Goal: Task Accomplishment & Management: Manage account settings

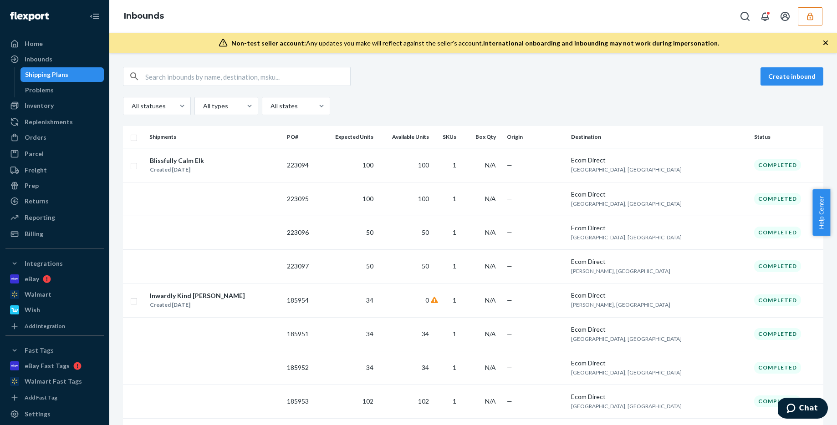
click at [802, 16] on button "button" at bounding box center [810, 16] width 25 height 18
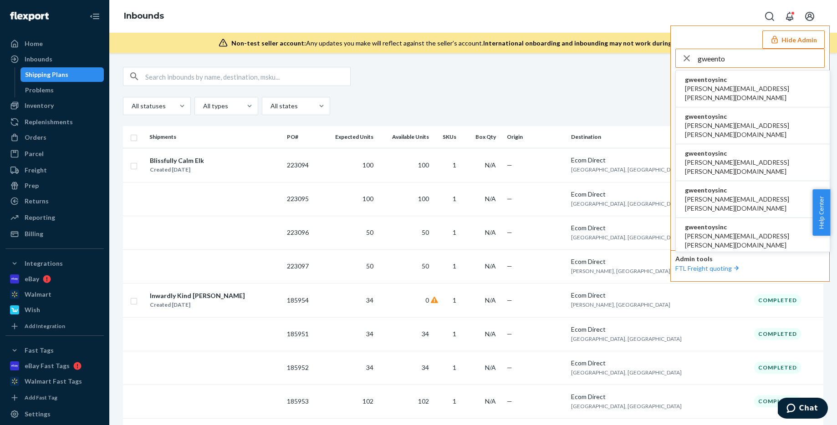
click at [732, 68] on div "gweento gweentoysinc akanksha.saxena@shopify.com gweentoysinc allison.malloy@sh…" at bounding box center [749, 148] width 149 height 199
drag, startPoint x: 740, startPoint y: 56, endPoint x: 670, endPoint y: 55, distance: 70.1
click at [670, 55] on div "Hide Admin gweento gweentoysinc akanksha.saxena@shopify.com gweentoysinc alliso…" at bounding box center [749, 153] width 159 height 256
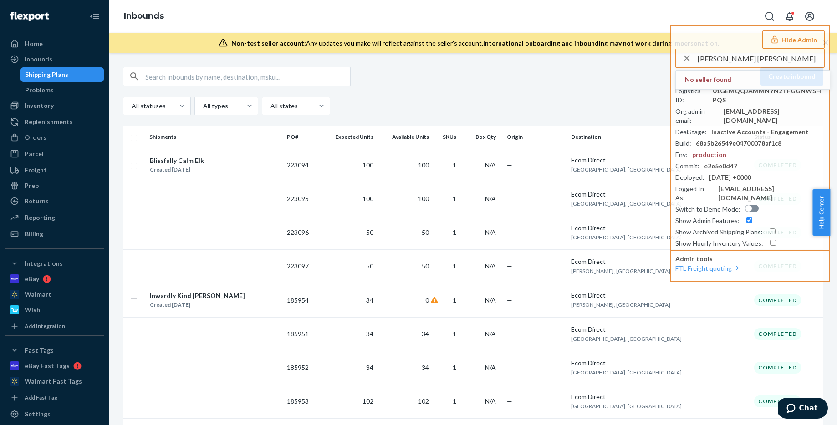
drag, startPoint x: 757, startPoint y: 61, endPoint x: 646, endPoint y: 63, distance: 111.1
click at [646, 63] on div "Inbounds Hide Admin antunes.thomas No seller found Seller ID : infoskholdingsne…" at bounding box center [472, 212] width 727 height 425
drag, startPoint x: 752, startPoint y: 58, endPoint x: 697, endPoint y: 59, distance: 55.1
click at [697, 59] on input "antunes.thomas" at bounding box center [760, 58] width 127 height 18
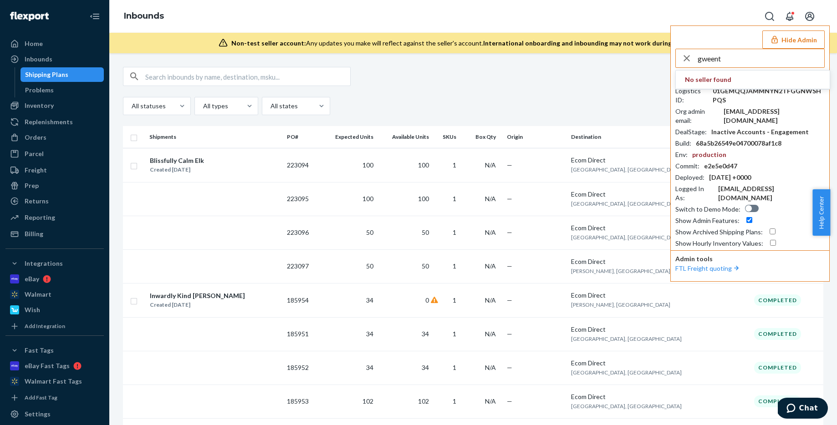
type input "gweento"
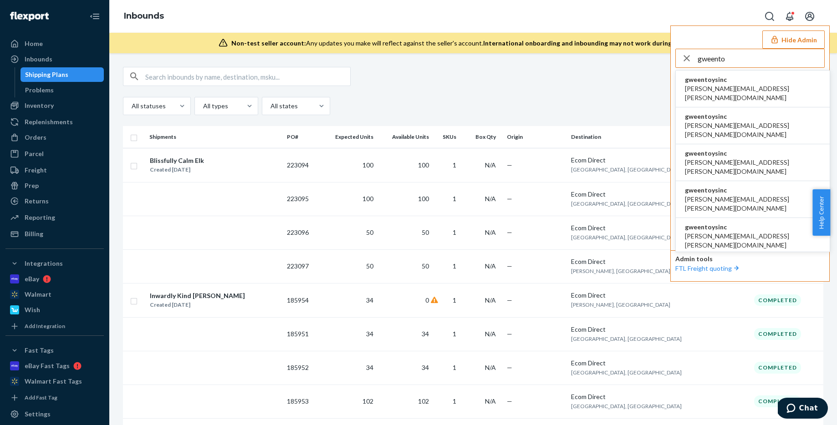
click at [718, 87] on span "akanksha.saxena@shopify.com" at bounding box center [753, 93] width 136 height 18
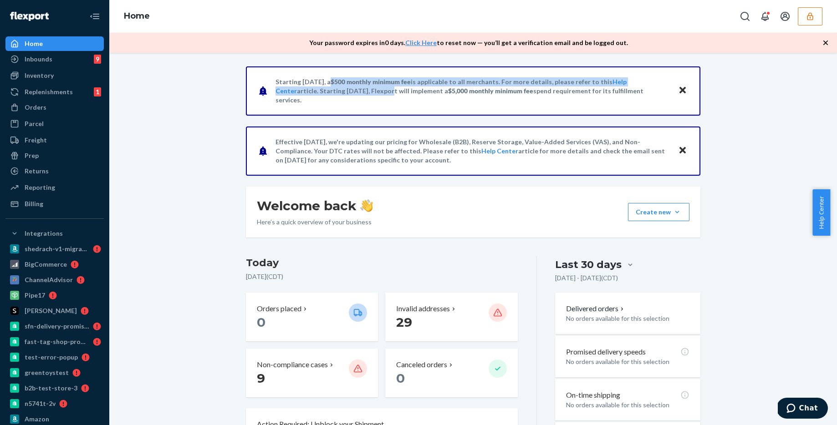
drag, startPoint x: 337, startPoint y: 87, endPoint x: 336, endPoint y: 93, distance: 6.4
click at [336, 93] on p "Starting July 1, 2025, a $500 monthly minimum fee is applicable to all merchant…" at bounding box center [472, 90] width 394 height 27
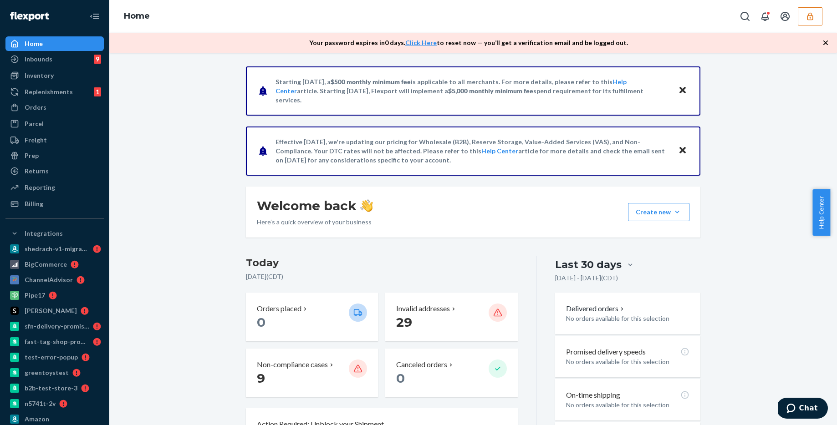
click at [302, 87] on p "Starting July 1, 2025, a $500 monthly minimum fee is applicable to all merchant…" at bounding box center [472, 90] width 394 height 27
drag, startPoint x: 298, startPoint y: 88, endPoint x: 357, endPoint y: 87, distance: 58.7
click at [357, 87] on p "Starting July 1, 2025, a $500 monthly minimum fee is applicable to all merchant…" at bounding box center [472, 90] width 394 height 27
click at [356, 86] on span "$500 monthly minimum fee" at bounding box center [370, 82] width 80 height 8
drag, startPoint x: 326, startPoint y: 97, endPoint x: 443, endPoint y: 94, distance: 116.6
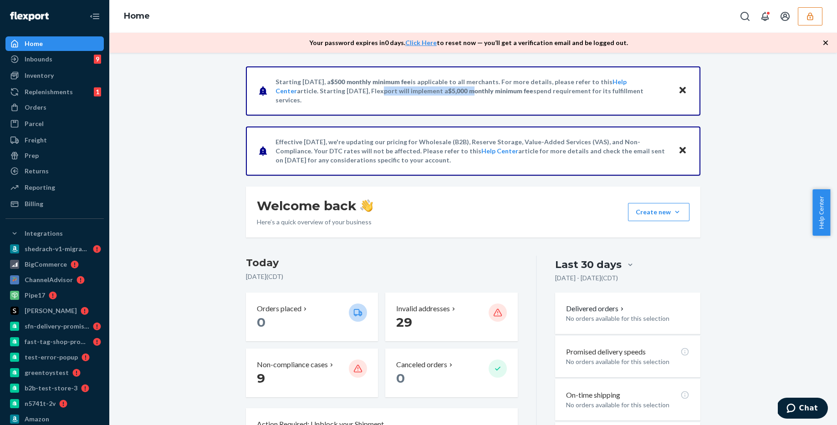
click at [443, 94] on p "Starting July 1, 2025, a $500 monthly minimum fee is applicable to all merchant…" at bounding box center [472, 90] width 394 height 27
click at [441, 100] on p "Starting July 1, 2025, a $500 monthly minimum fee is applicable to all merchant…" at bounding box center [472, 90] width 394 height 27
drag, startPoint x: 416, startPoint y: 97, endPoint x: 442, endPoint y: 97, distance: 25.9
click at [442, 97] on p "Starting July 1, 2025, a $500 monthly minimum fee is applicable to all merchant…" at bounding box center [472, 90] width 394 height 27
click at [444, 102] on div "Starting July 1, 2025, a $500 monthly minimum fee is applicable to all merchant…" at bounding box center [473, 90] width 454 height 49
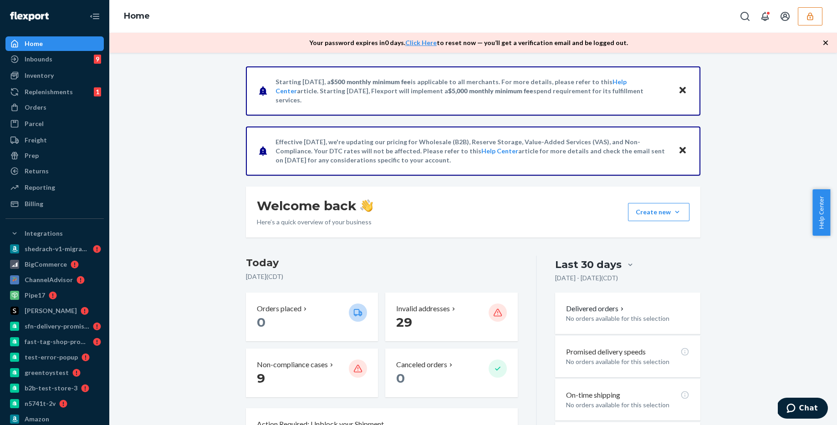
click at [679, 91] on icon "Close" at bounding box center [682, 90] width 6 height 6
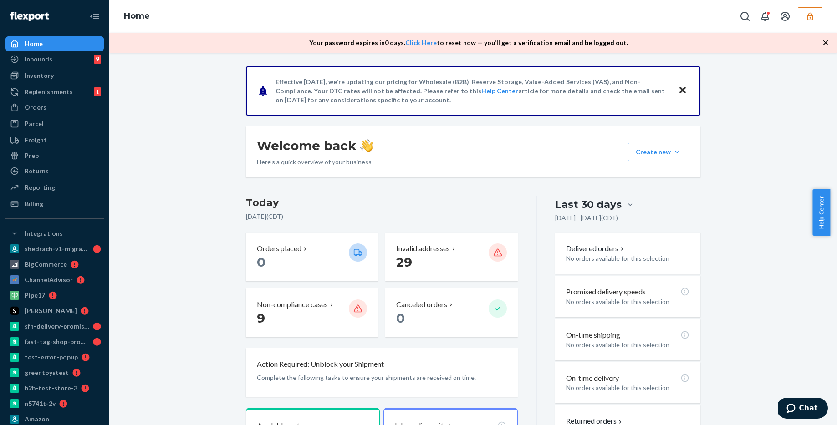
click at [679, 91] on icon "Close" at bounding box center [682, 90] width 6 height 6
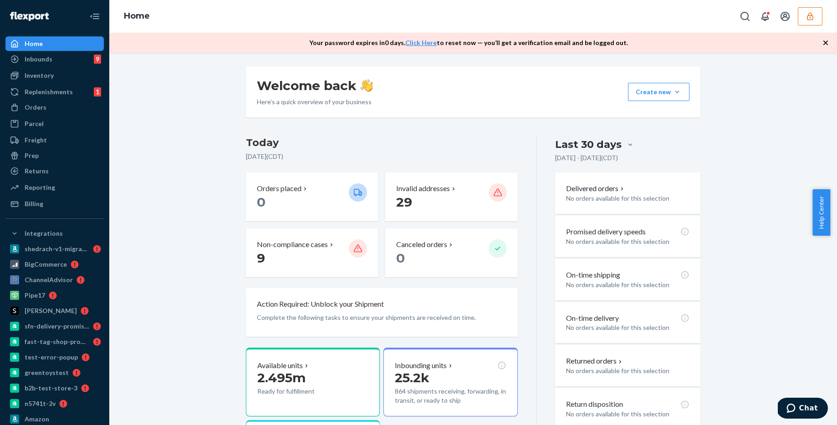
click at [823, 43] on icon "button" at bounding box center [825, 42] width 9 height 9
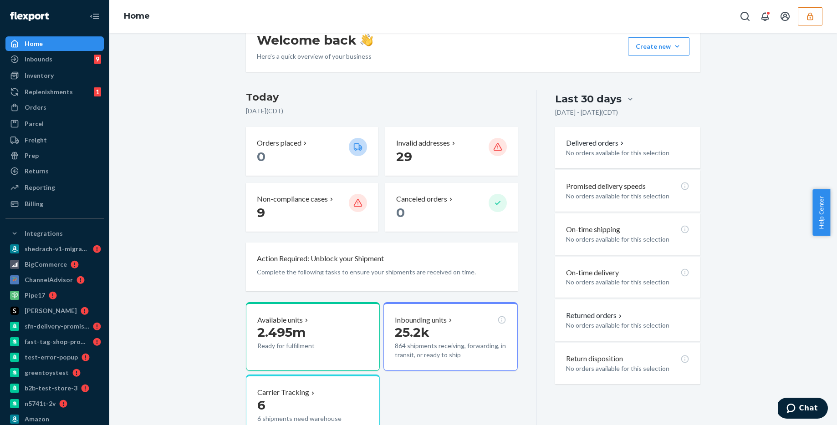
scroll to position [33, 0]
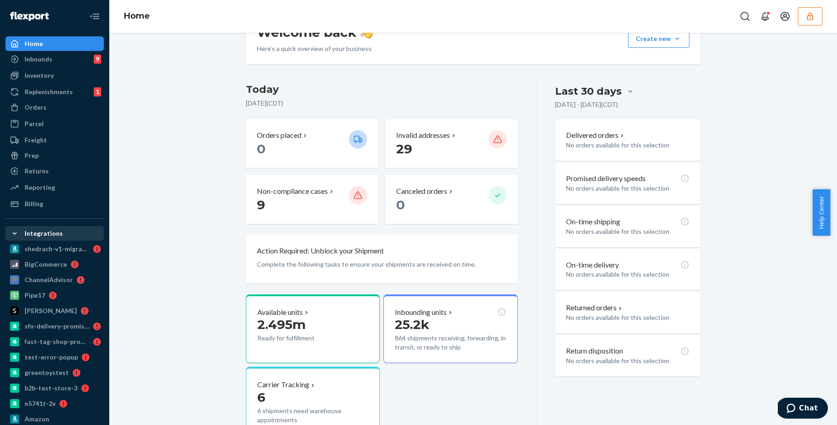
click at [14, 235] on icon at bounding box center [14, 233] width 9 height 9
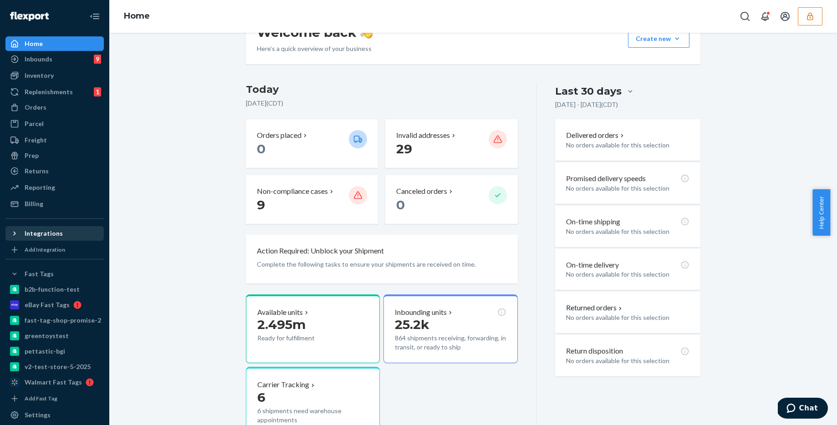
click at [17, 235] on icon at bounding box center [14, 233] width 9 height 9
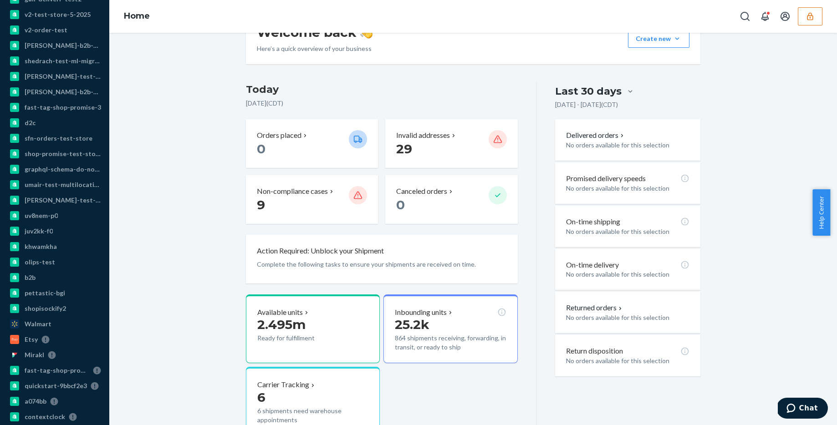
scroll to position [469, 0]
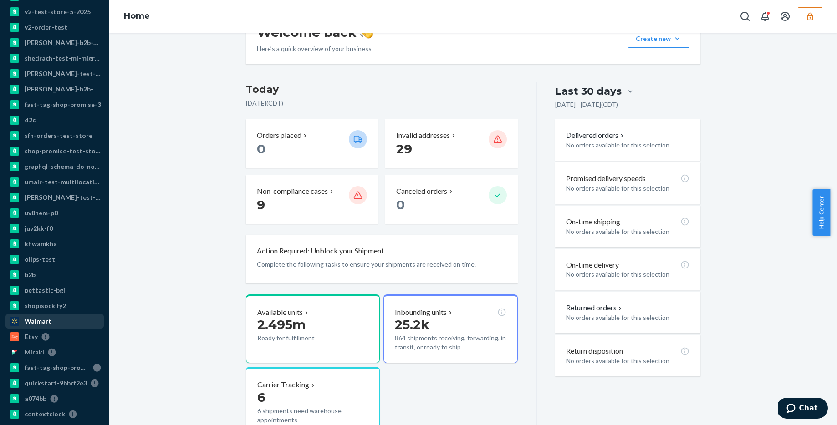
click at [35, 323] on div "Walmart" at bounding box center [38, 321] width 27 height 9
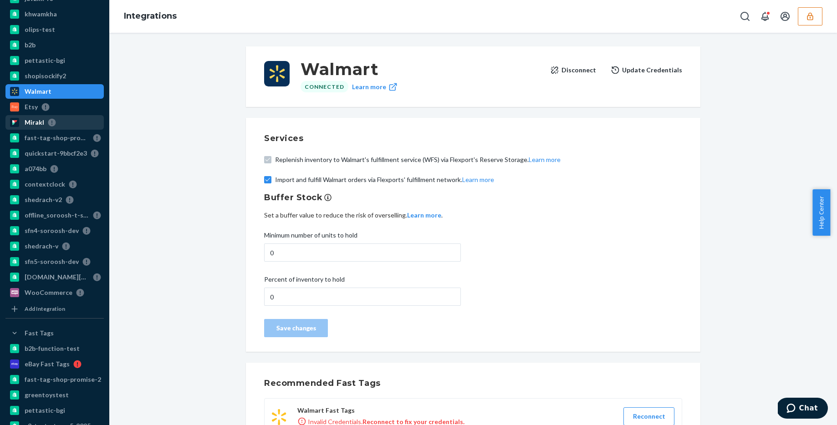
scroll to position [718, 0]
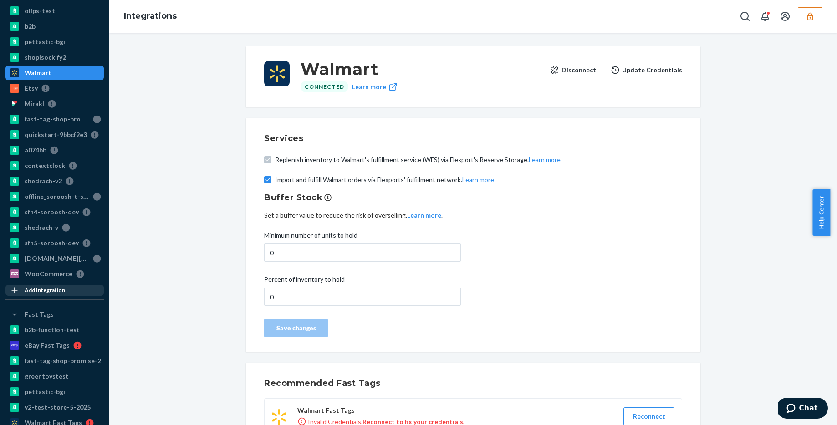
click at [44, 291] on div "Add Integration" at bounding box center [45, 290] width 41 height 8
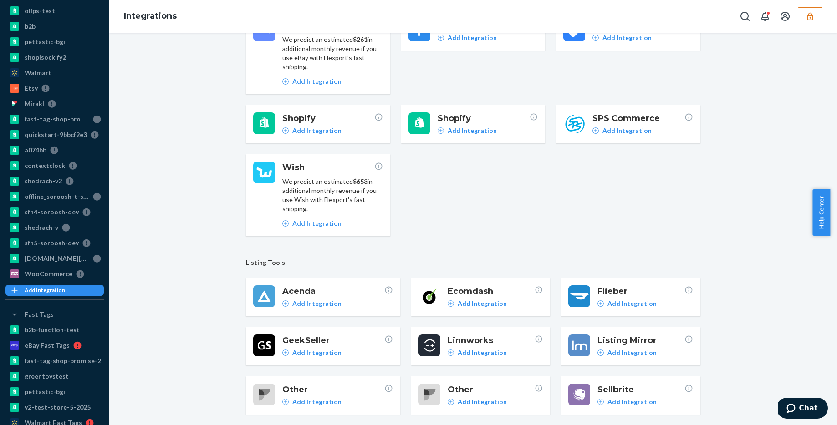
scroll to position [76, 0]
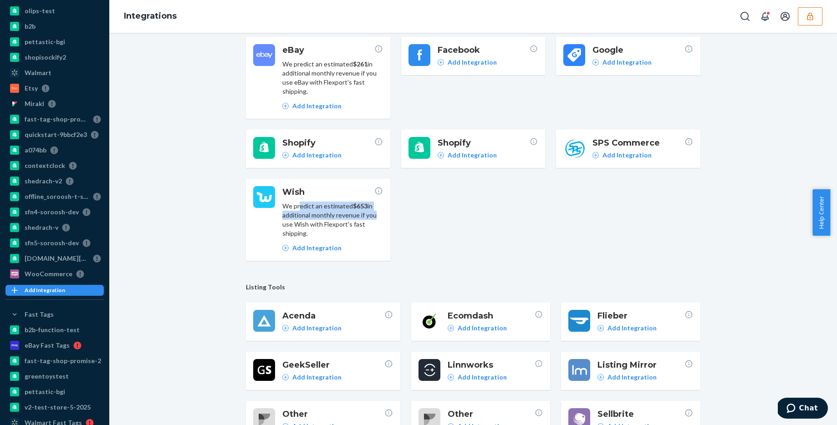
drag, startPoint x: 297, startPoint y: 206, endPoint x: 368, endPoint y: 216, distance: 71.3
click at [368, 216] on p "We predict an estimated $ 653 in additional monthly revenue if you use Wish wit…" at bounding box center [332, 220] width 101 height 36
click at [361, 225] on p "We predict an estimated $ 653 in additional monthly revenue if you use Wish wit…" at bounding box center [332, 220] width 101 height 36
click at [350, 225] on p "We predict an estimated $ 653 in additional monthly revenue if you use Wish wit…" at bounding box center [332, 220] width 101 height 36
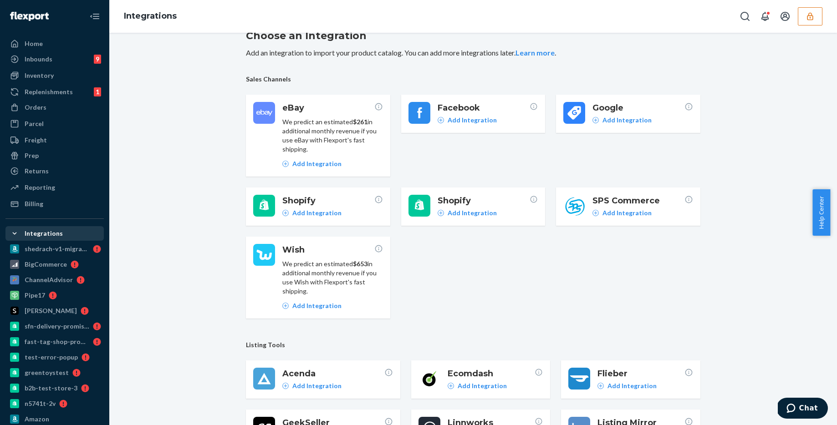
scroll to position [0, 0]
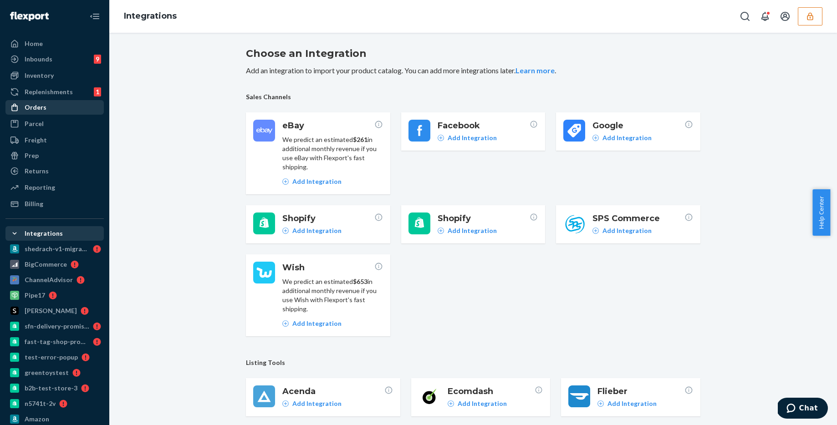
click at [48, 112] on div "Orders" at bounding box center [54, 107] width 97 height 13
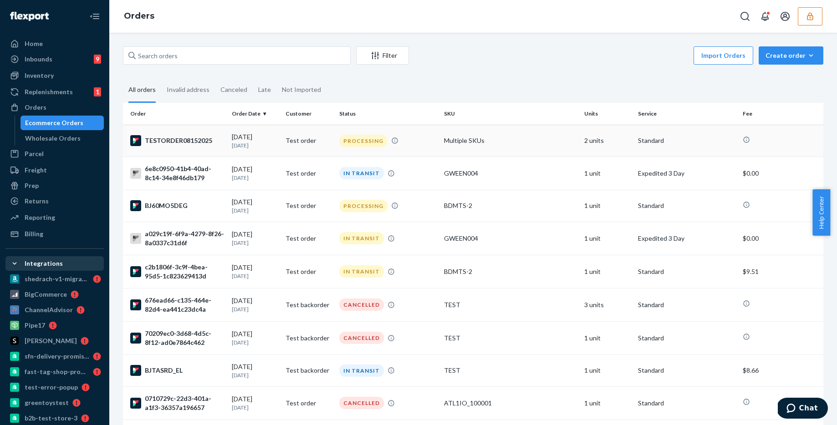
click at [189, 142] on div "TESTORDER08152025" at bounding box center [177, 140] width 94 height 11
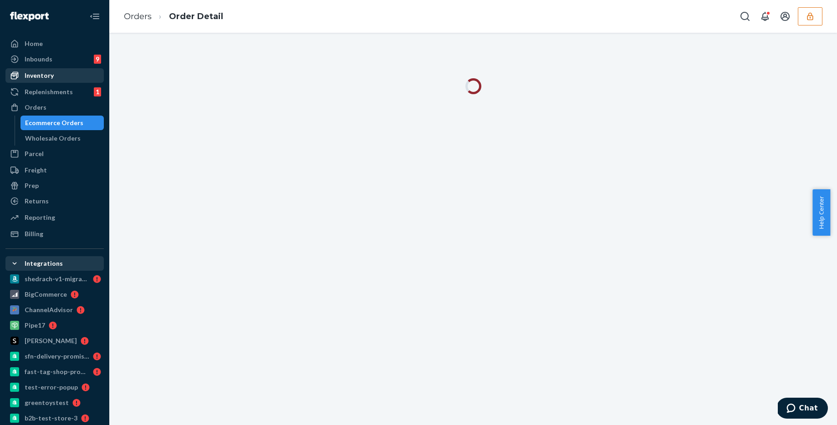
click at [55, 81] on div "Inventory" at bounding box center [54, 75] width 97 height 13
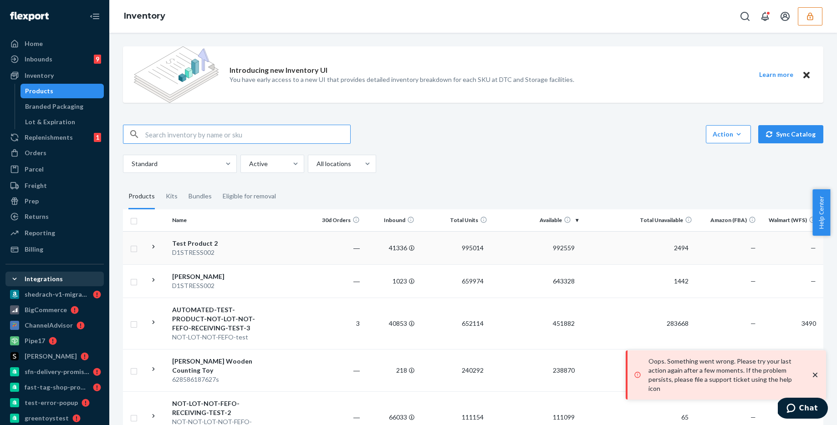
click at [257, 252] on div "D1STRESS002" at bounding box center [219, 252] width 95 height 9
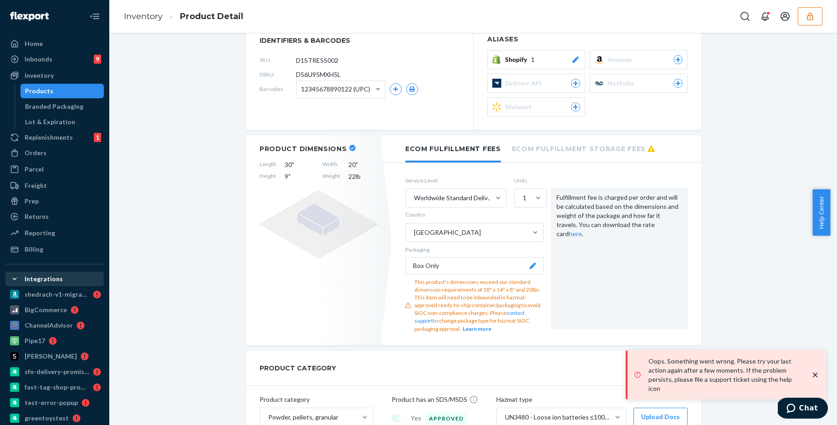
scroll to position [150, 0]
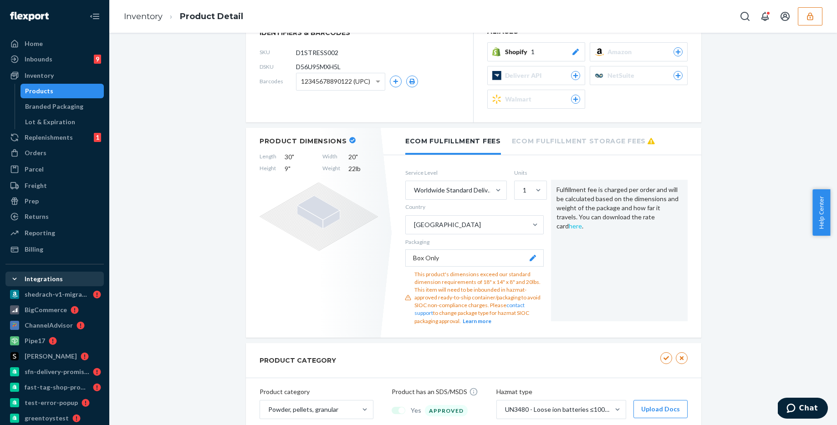
click at [582, 222] on link "here" at bounding box center [575, 226] width 13 height 8
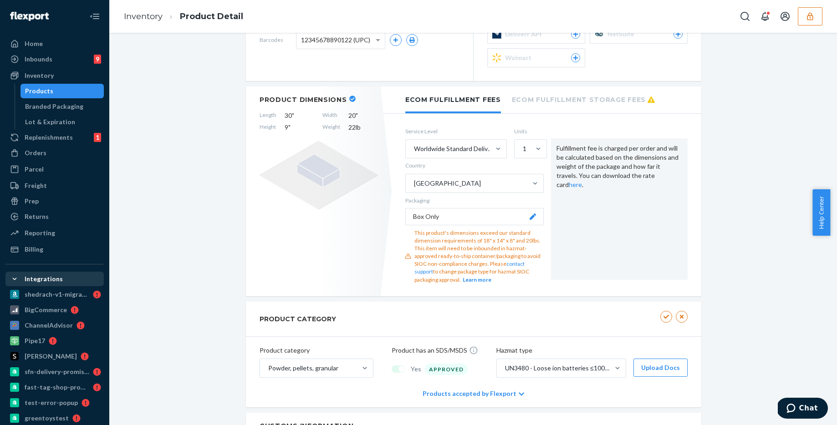
scroll to position [189, 0]
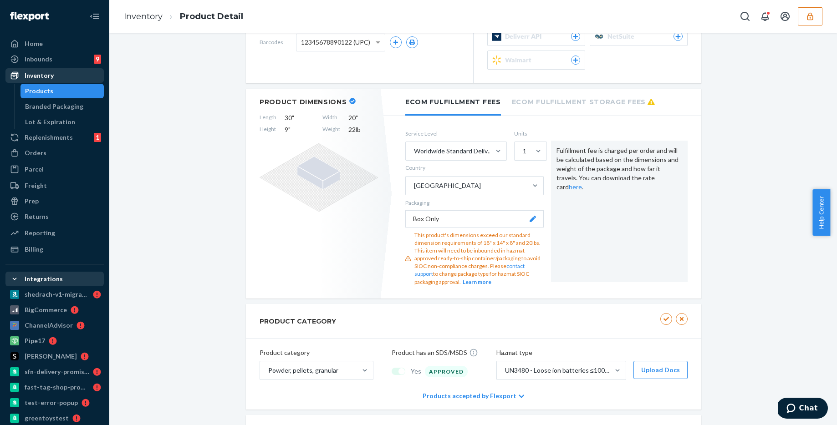
click at [63, 80] on div "Inventory" at bounding box center [54, 75] width 97 height 13
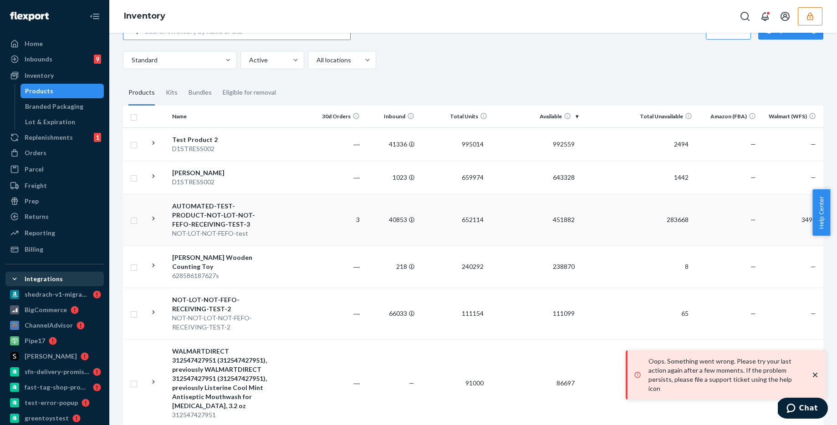
scroll to position [113, 0]
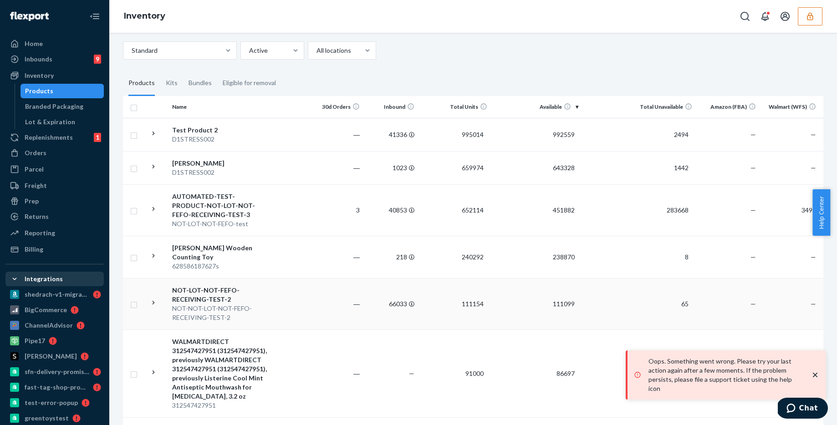
click at [243, 313] on div "NOT-NOT-LOT-NOT-FEFO-RECEIVING-TEST-2" at bounding box center [219, 313] width 95 height 18
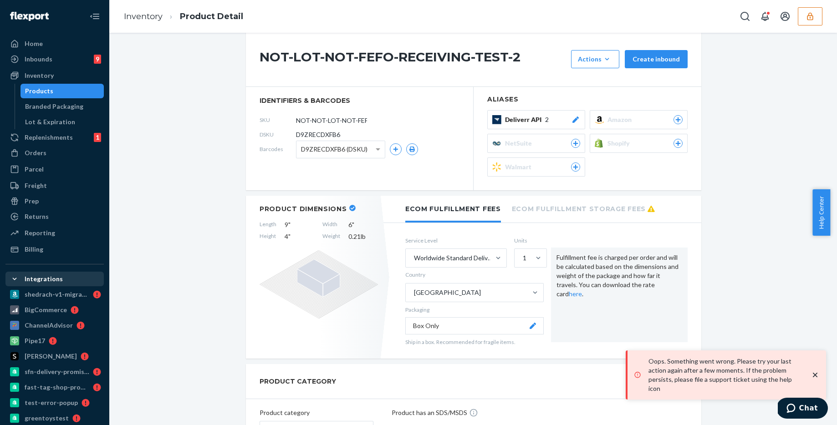
scroll to position [83, 0]
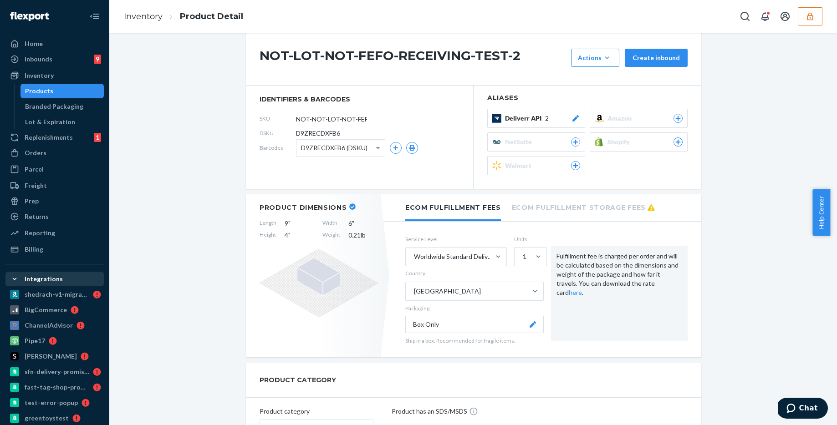
click at [592, 217] on li "Ecom Fulfillment Storage Fees" at bounding box center [583, 206] width 143 height 25
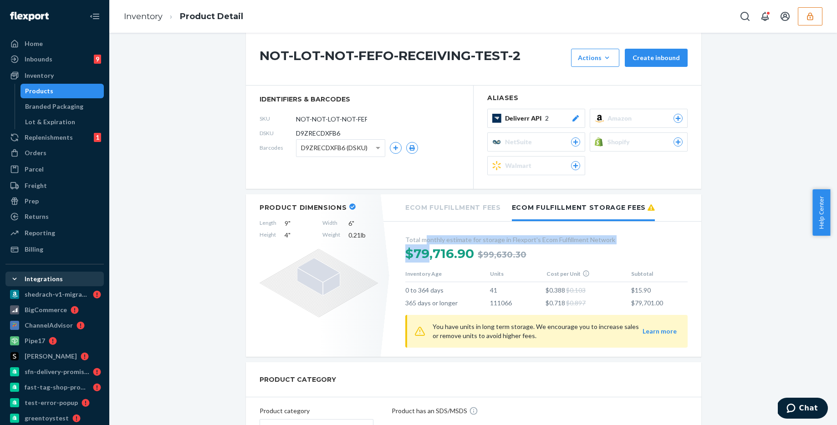
drag, startPoint x: 423, startPoint y: 242, endPoint x: 436, endPoint y: 254, distance: 18.0
click at [432, 254] on section "Total monthly estimate for storage in Flexport's Ecom Fulfillment Network $79,7…" at bounding box center [546, 291] width 282 height 112
click at [483, 213] on li "Ecom Fulfillment Fees" at bounding box center [453, 206] width 96 height 25
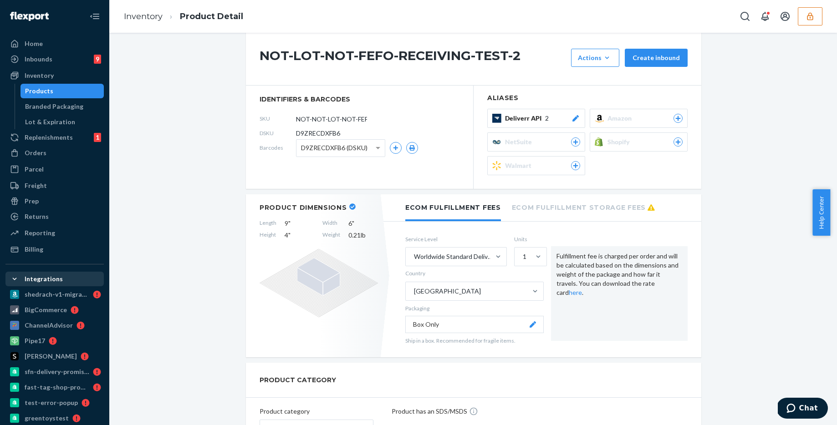
click at [569, 262] on div "Fulfillment fee is charged per order and will be calculated based on the dimens…" at bounding box center [619, 293] width 137 height 94
click at [574, 212] on li "Ecom Fulfillment Storage Fees" at bounding box center [583, 206] width 143 height 25
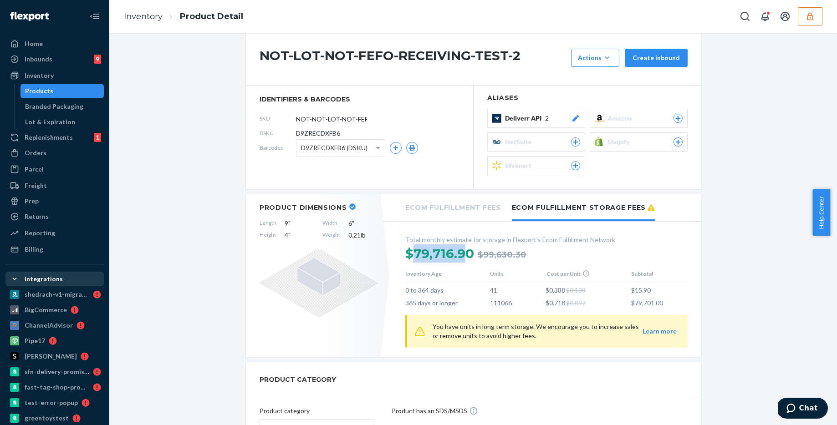
drag, startPoint x: 409, startPoint y: 248, endPoint x: 467, endPoint y: 254, distance: 58.2
click at [467, 254] on div "$79,716.90" at bounding box center [439, 253] width 69 height 18
drag, startPoint x: 487, startPoint y: 306, endPoint x: 513, endPoint y: 306, distance: 26.4
click at [513, 306] on td "111066" at bounding box center [518, 301] width 56 height 13
click at [644, 301] on td "$79,701.00" at bounding box center [659, 301] width 56 height 13
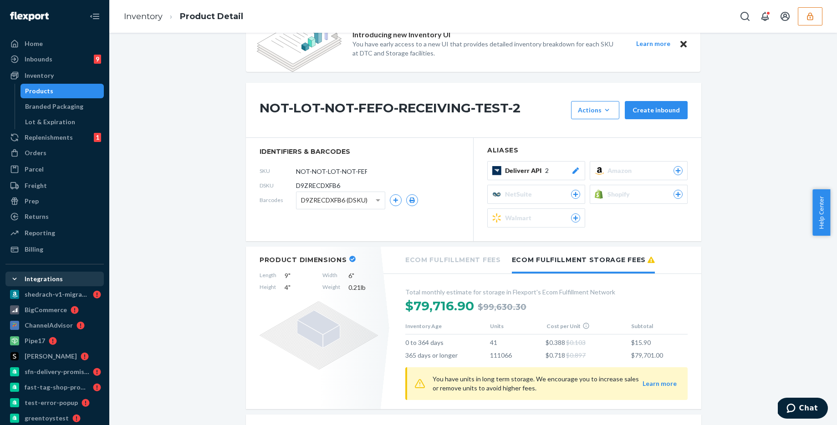
scroll to position [0, 0]
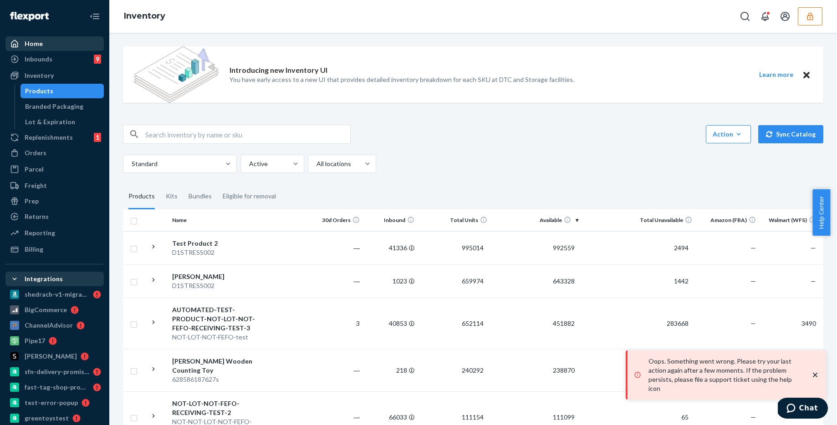
click at [38, 46] on div "Home" at bounding box center [34, 43] width 18 height 9
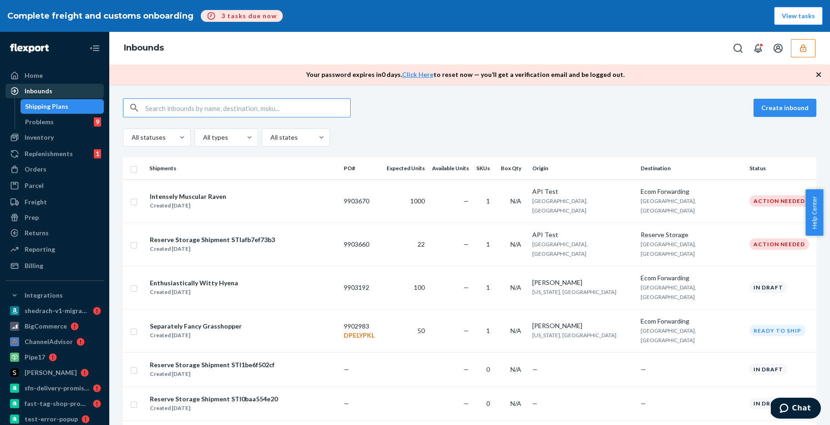
click at [51, 94] on div "Inbounds" at bounding box center [39, 90] width 28 height 9
click at [756, 111] on button "Create inbound" at bounding box center [784, 108] width 63 height 18
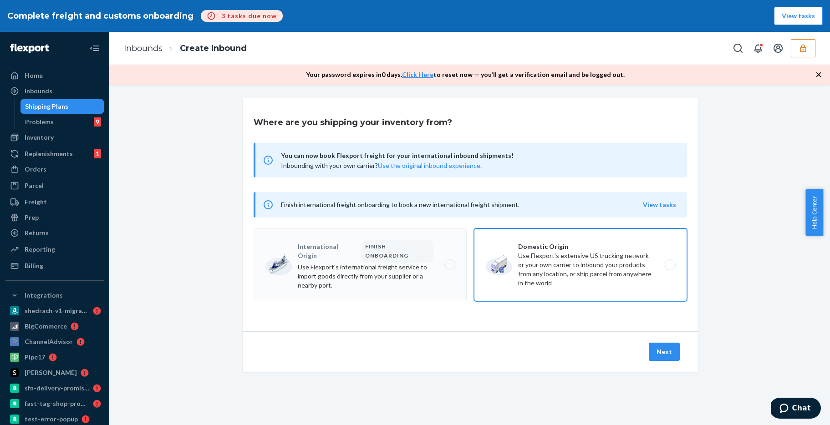
click at [488, 269] on label "Domestic Origin Use Flexport’s extensive US trucking network or your own carrie…" at bounding box center [580, 265] width 213 height 73
click at [670, 268] on input "Domestic Origin Use Flexport’s extensive US trucking network or your own carrie…" at bounding box center [673, 265] width 6 height 6
radio input "true"
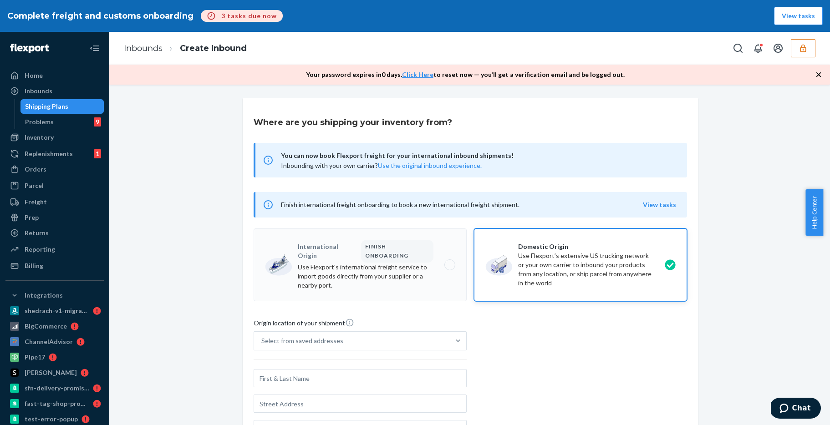
click at [323, 258] on label "International Origin FINISH ONBOARDING Use Flexport's international freight ser…" at bounding box center [360, 265] width 213 height 73
click at [46, 106] on div "Shipping Plans" at bounding box center [46, 106] width 43 height 9
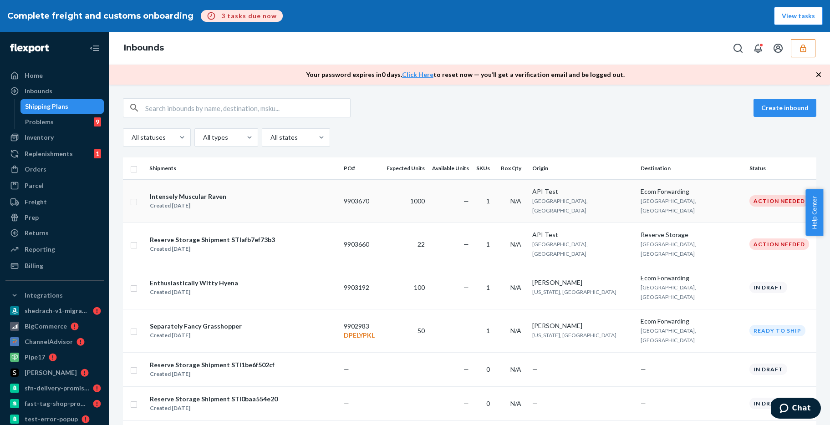
click at [309, 193] on div "Intensely Muscular Raven Created [DATE]" at bounding box center [242, 201] width 187 height 19
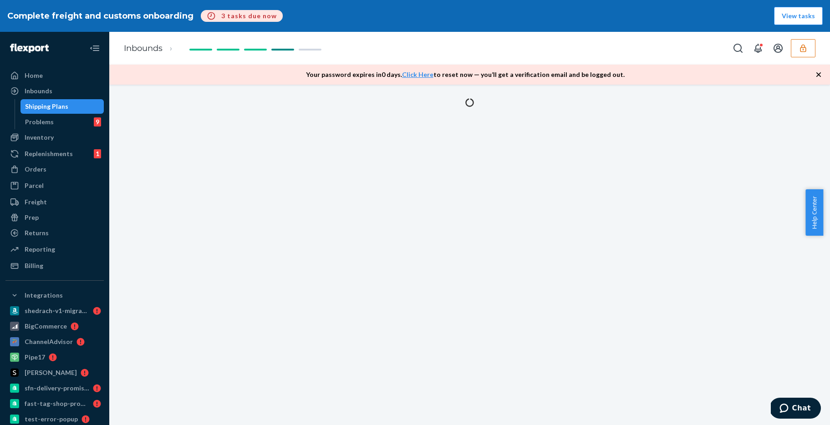
click at [56, 112] on div "Shipping Plans" at bounding box center [62, 106] width 82 height 13
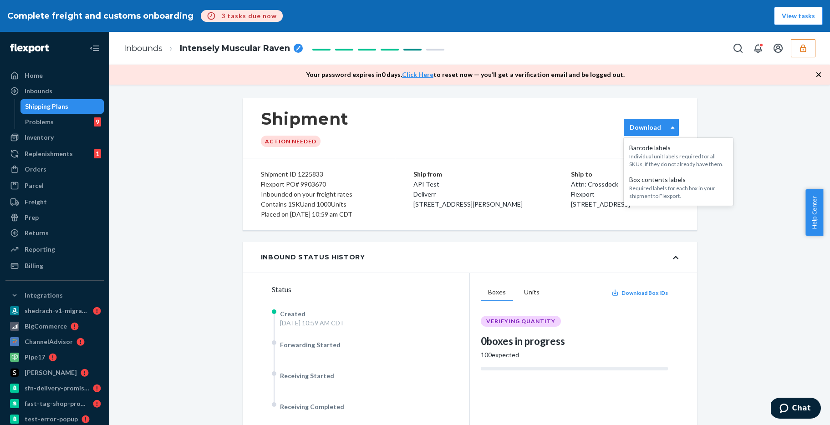
click at [654, 127] on label "Download" at bounding box center [645, 127] width 31 height 9
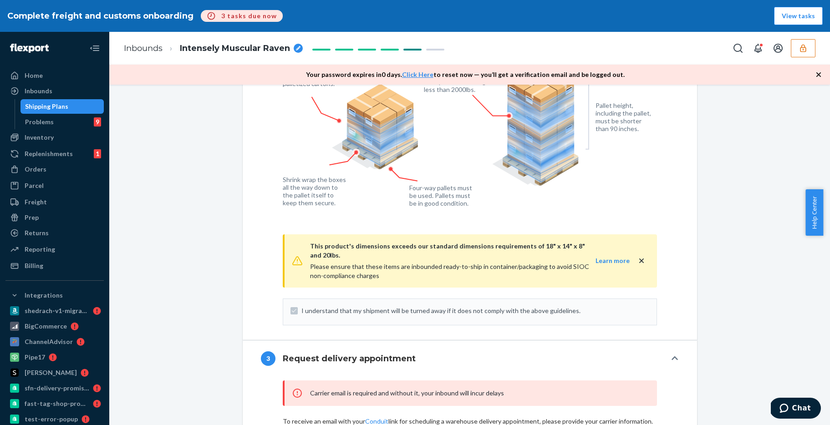
scroll to position [1270, 0]
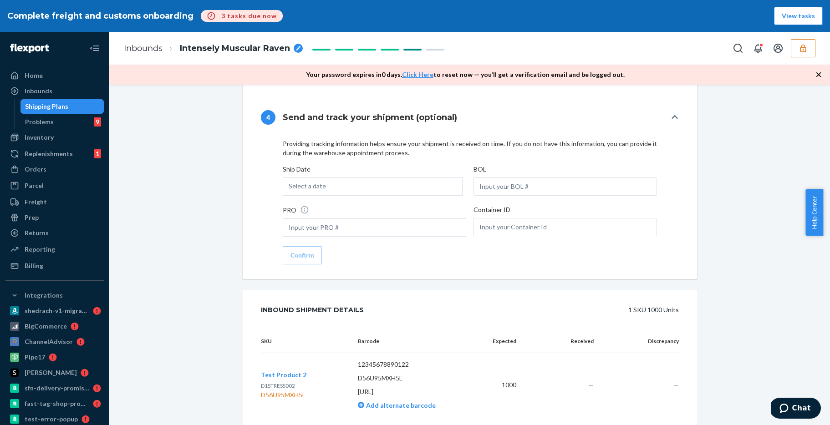
click at [66, 108] on div "Shipping Plans" at bounding box center [62, 106] width 82 height 13
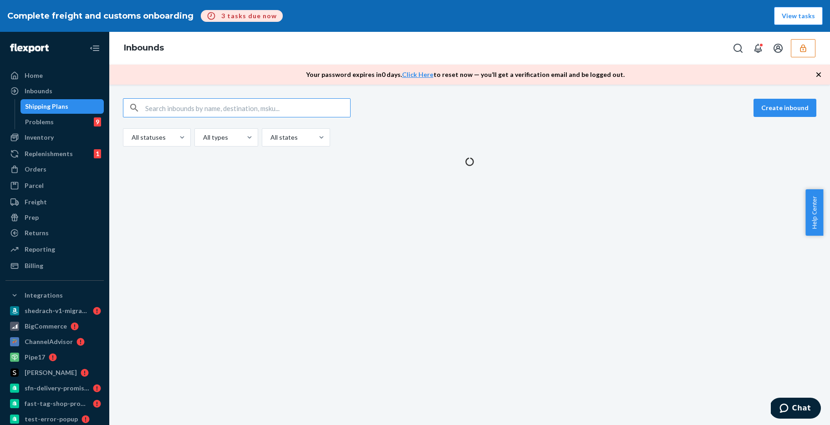
scroll to position [32, 0]
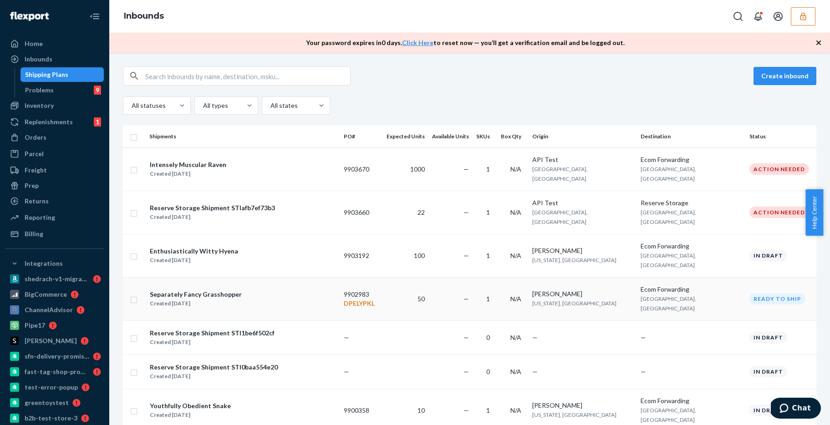
click at [218, 290] on div "Separately Fancy Grasshopper" at bounding box center [196, 294] width 92 height 9
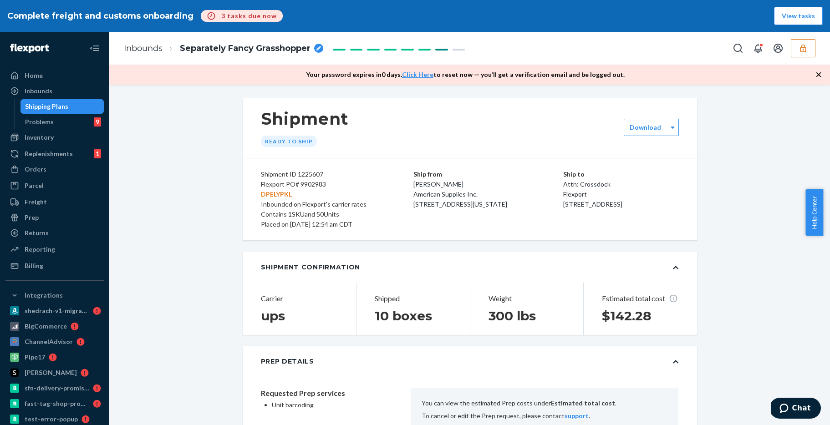
click at [263, 112] on h1 "Shipment" at bounding box center [305, 118] width 88 height 19
click at [291, 124] on h1 "Shipment" at bounding box center [305, 118] width 88 height 19
click at [269, 117] on h1 "Shipment" at bounding box center [305, 118] width 88 height 19
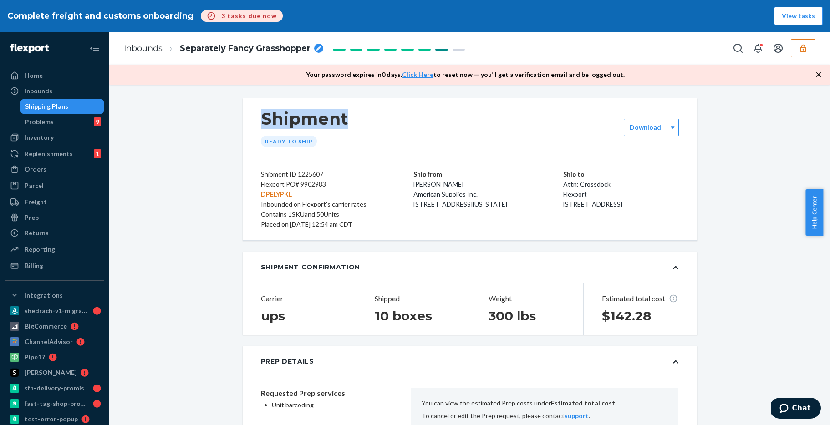
click at [802, 43] on button "button" at bounding box center [803, 48] width 25 height 18
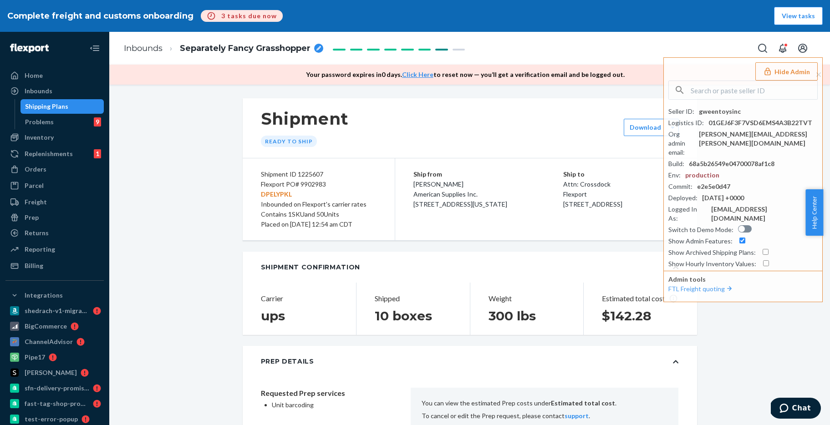
click at [419, 131] on div "Shipment Ready to ship" at bounding box center [470, 128] width 454 height 60
click at [269, 115] on h1 "Shipment" at bounding box center [305, 118] width 88 height 19
